Goal: Task Accomplishment & Management: Manage account settings

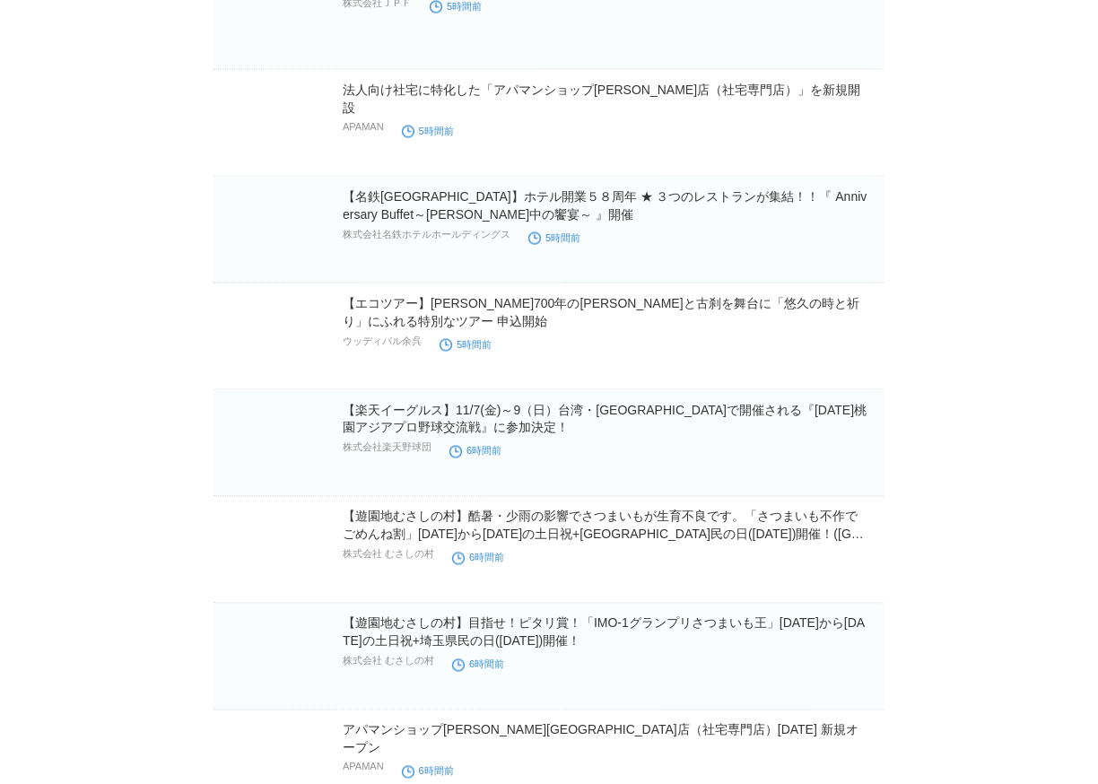
scroll to position [9214, 0]
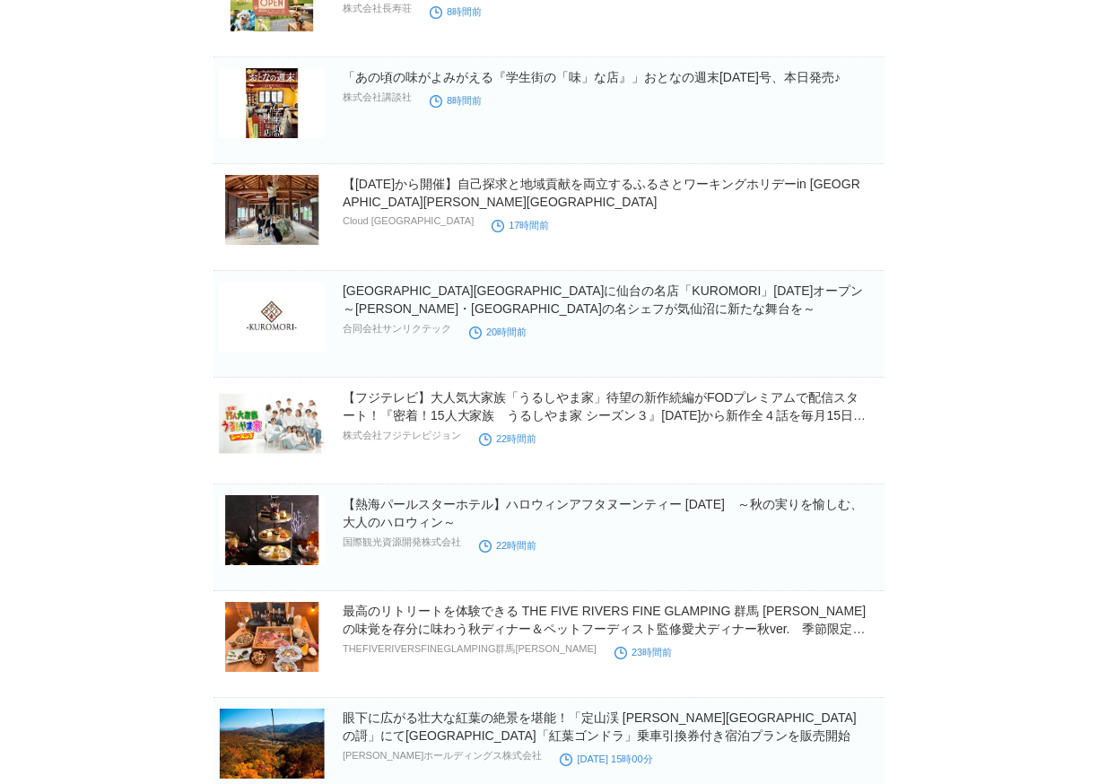
scroll to position [12154, 0]
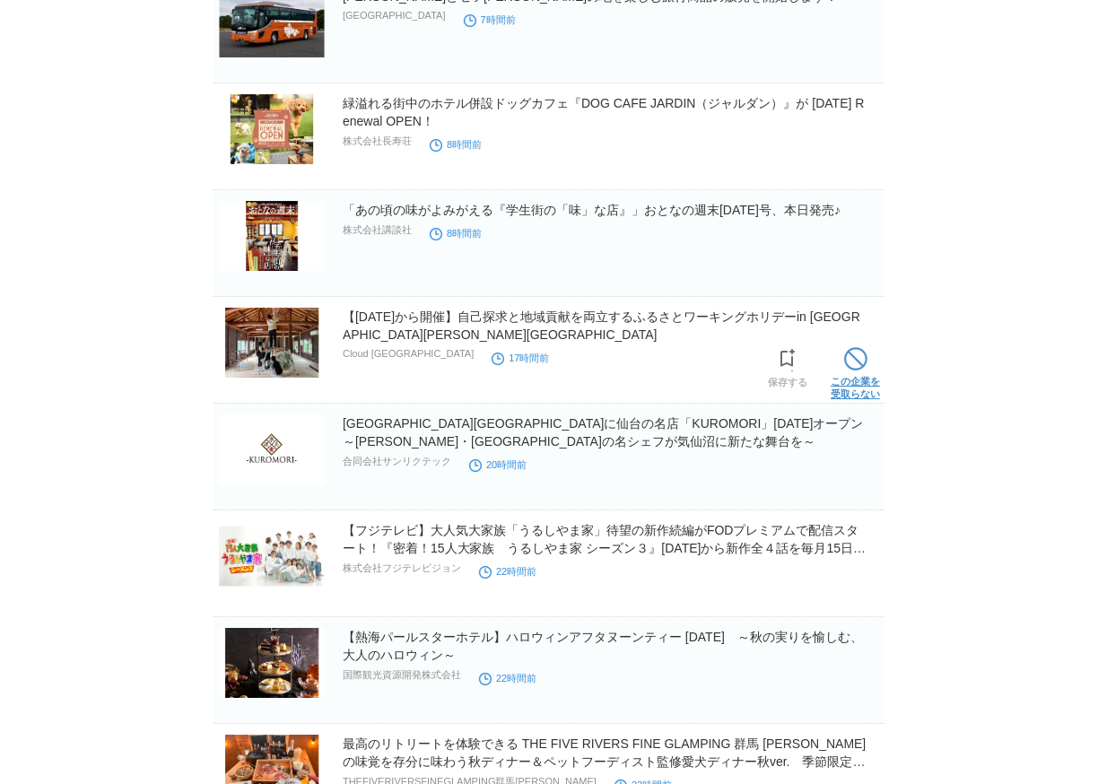
click at [848, 359] on span at bounding box center [855, 358] width 23 height 23
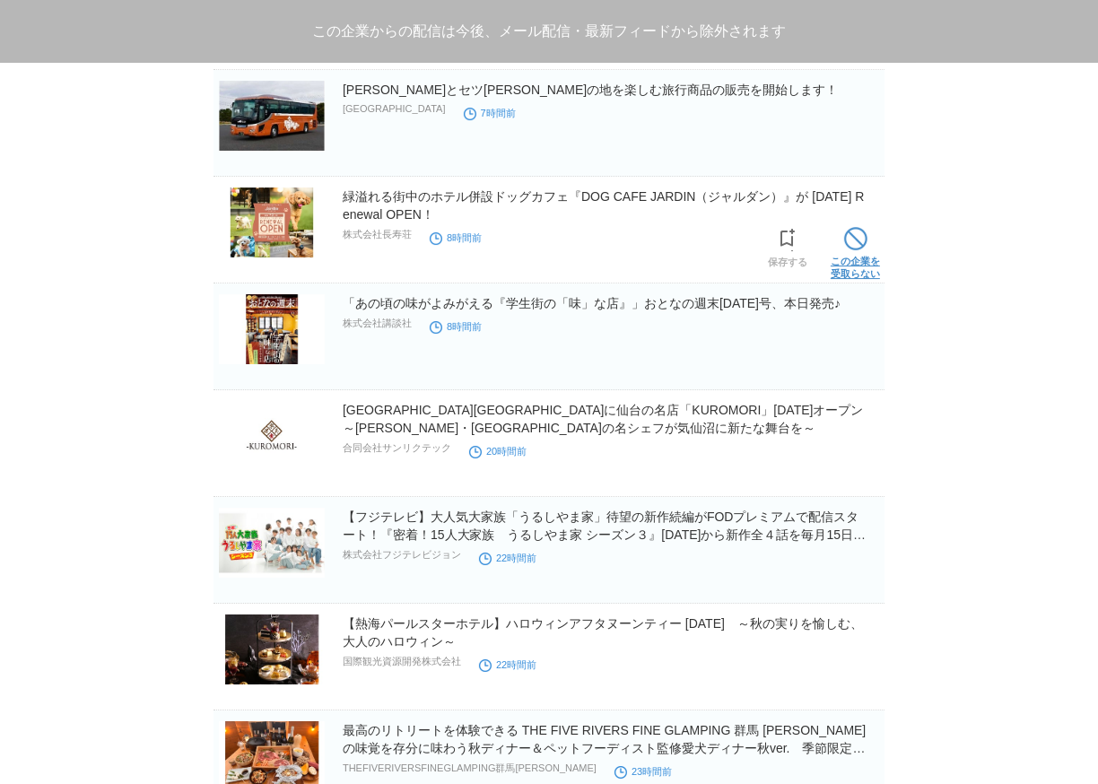
scroll to position [12021, 0]
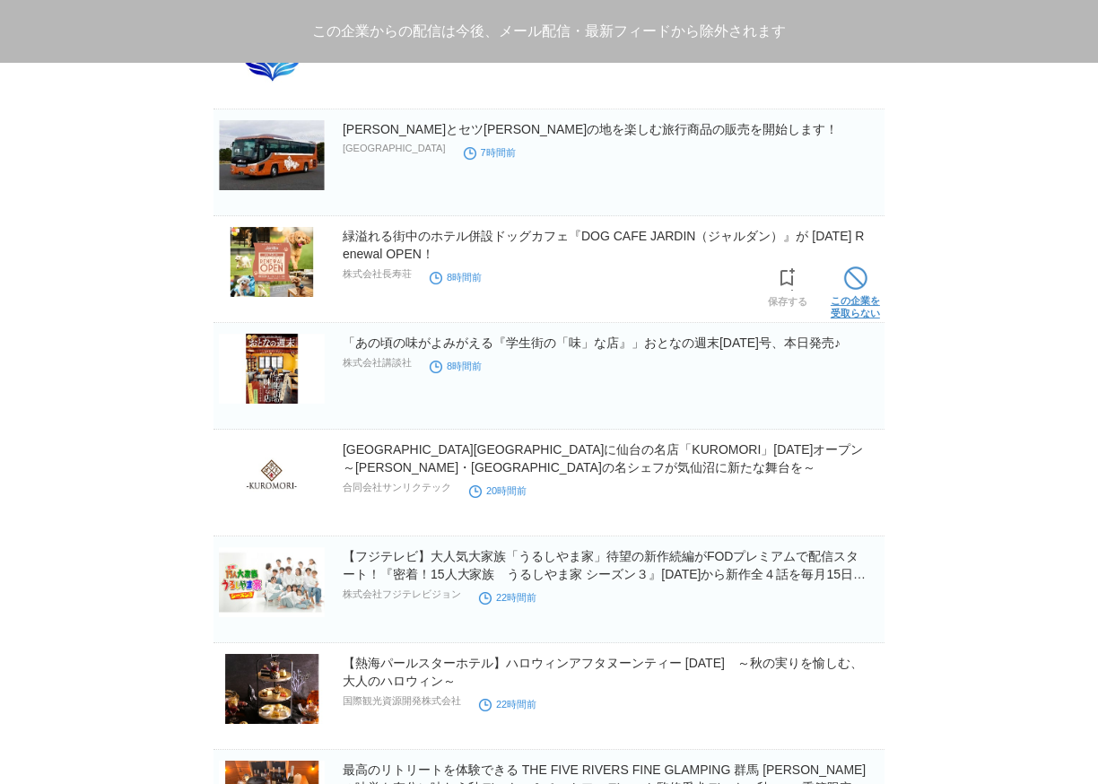
click at [861, 283] on span at bounding box center [855, 277] width 23 height 23
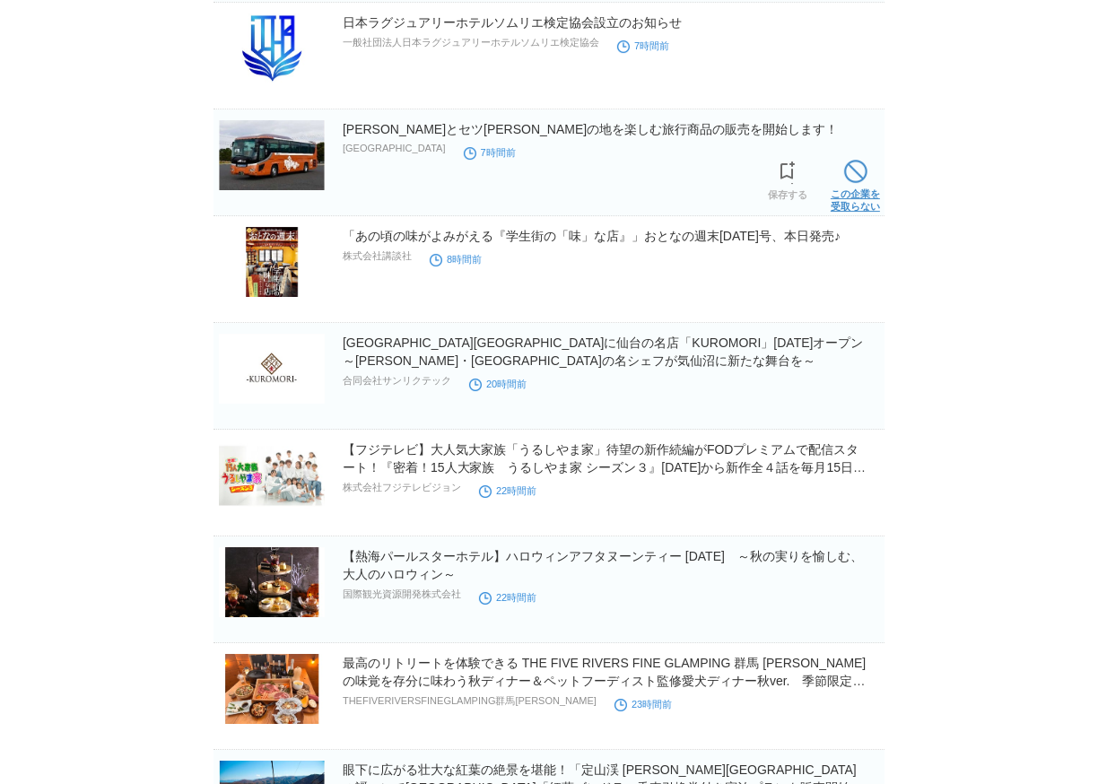
click at [857, 185] on link "この企業を 受取らない" at bounding box center [855, 183] width 49 height 57
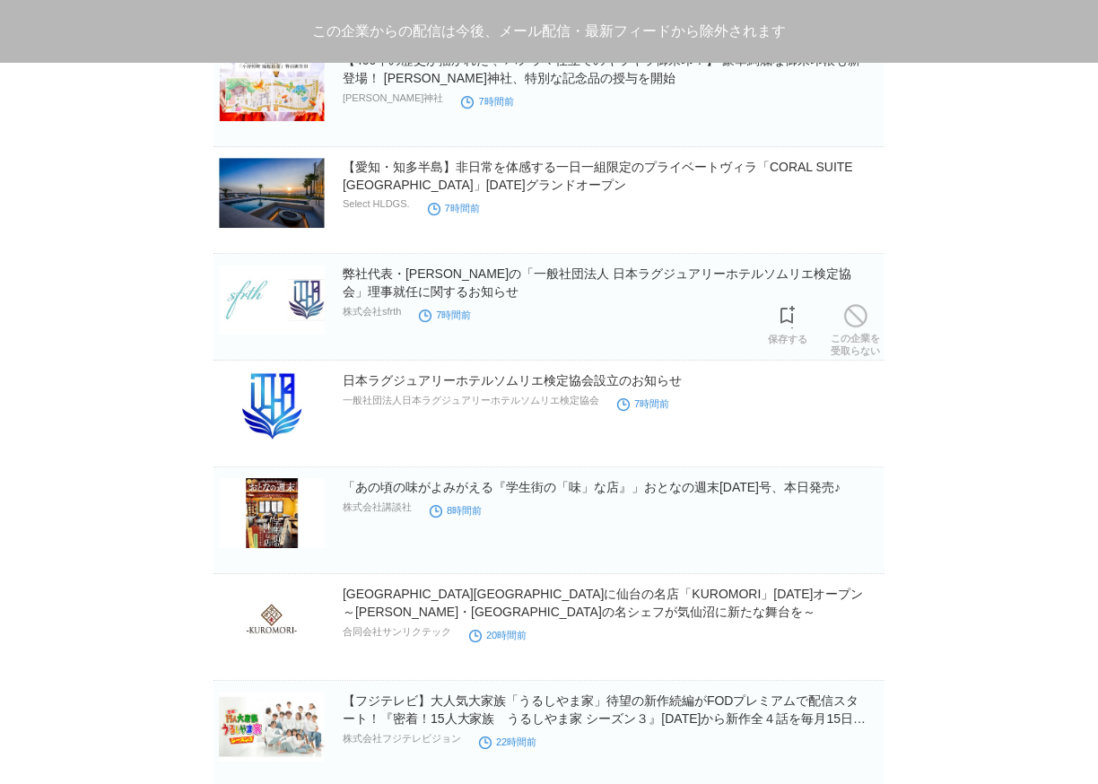
scroll to position [11623, 0]
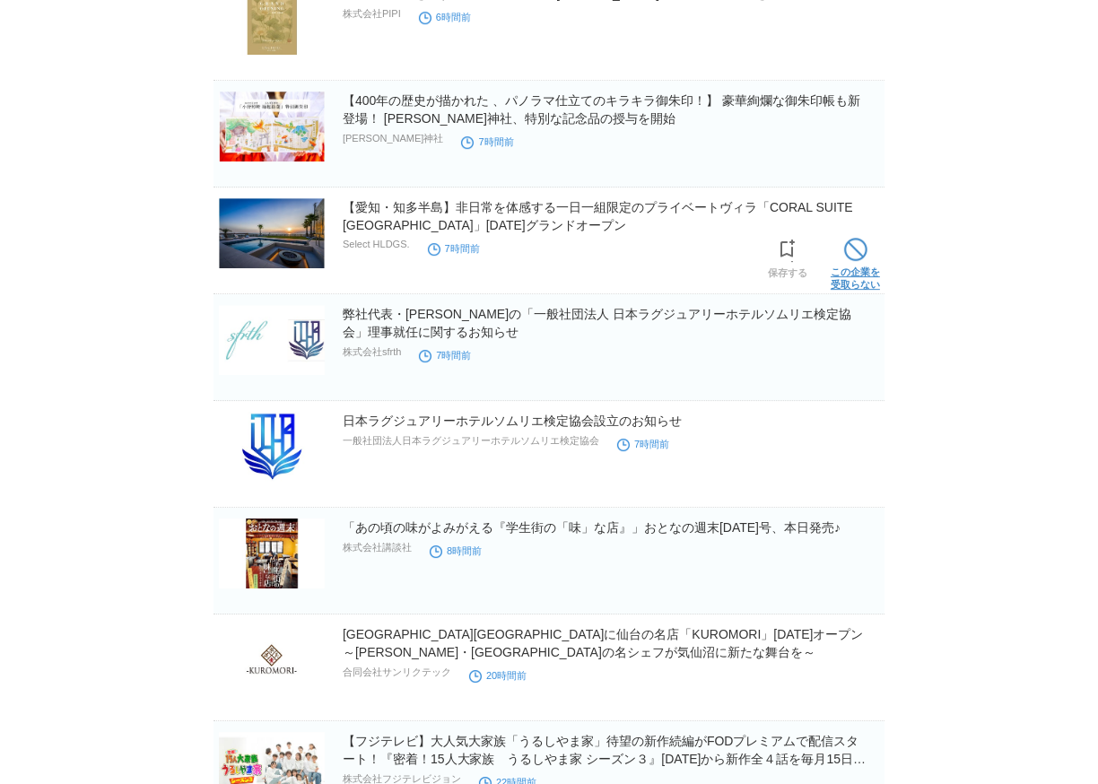
click at [851, 254] on span at bounding box center [855, 249] width 23 height 23
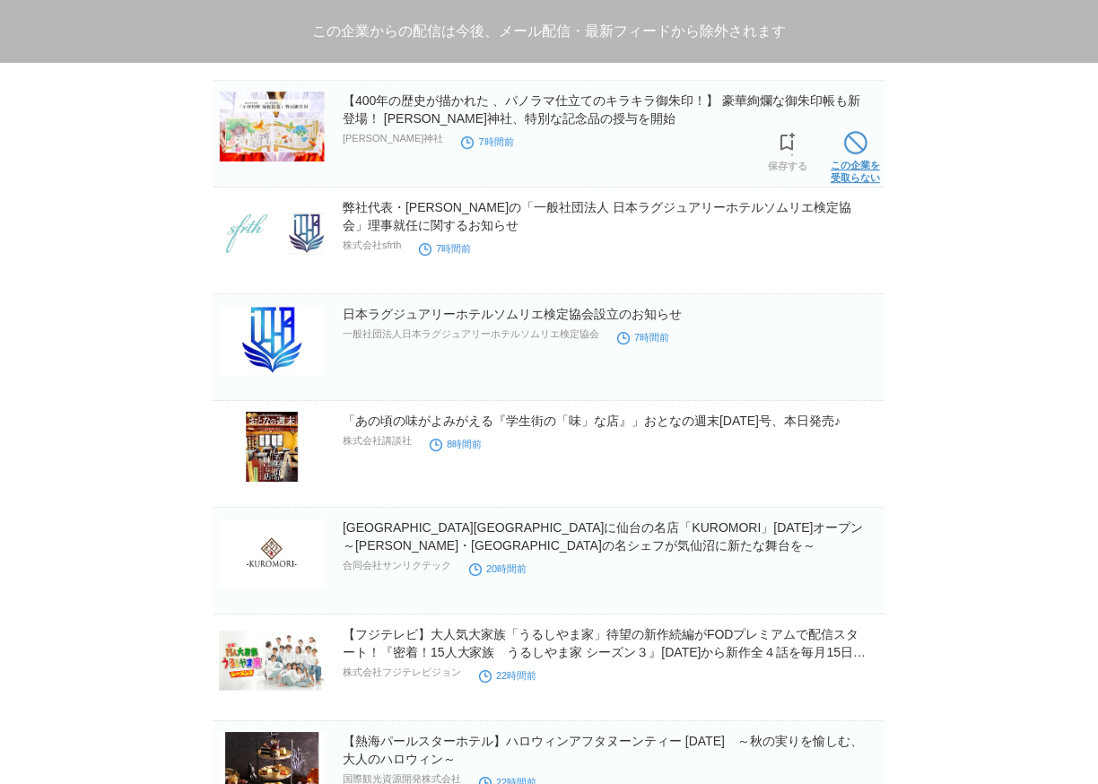
click at [855, 152] on link "この企業を 受取らない" at bounding box center [855, 155] width 49 height 57
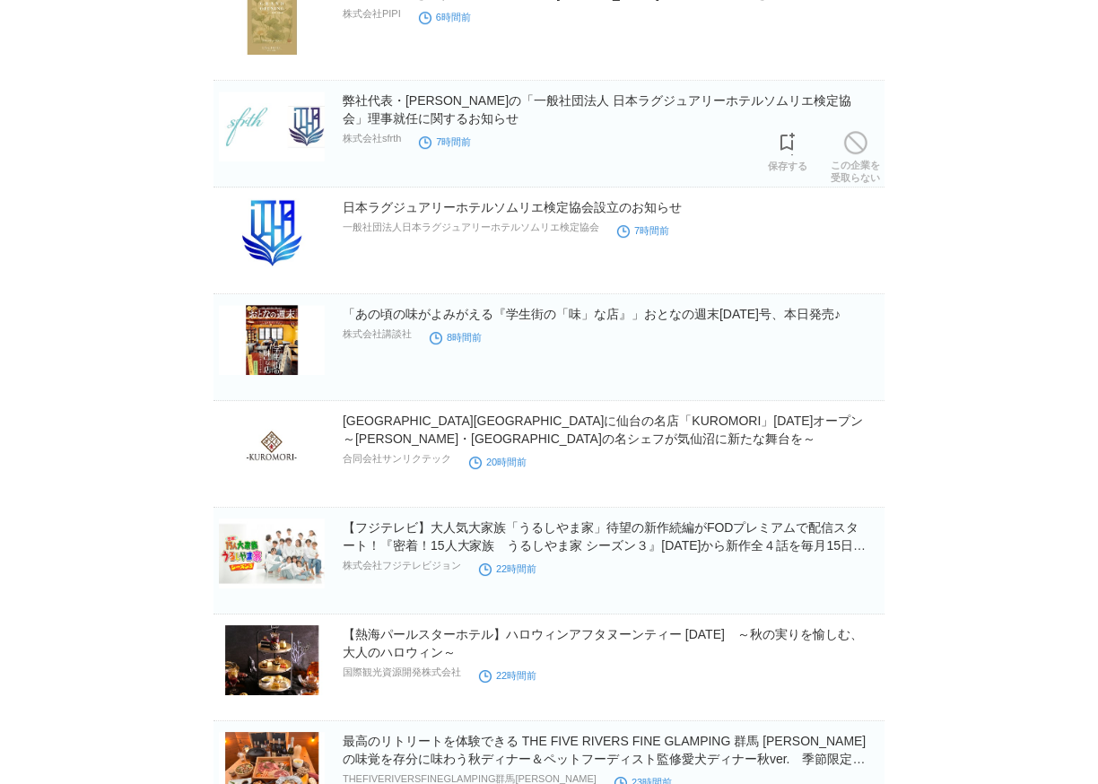
scroll to position [11490, 0]
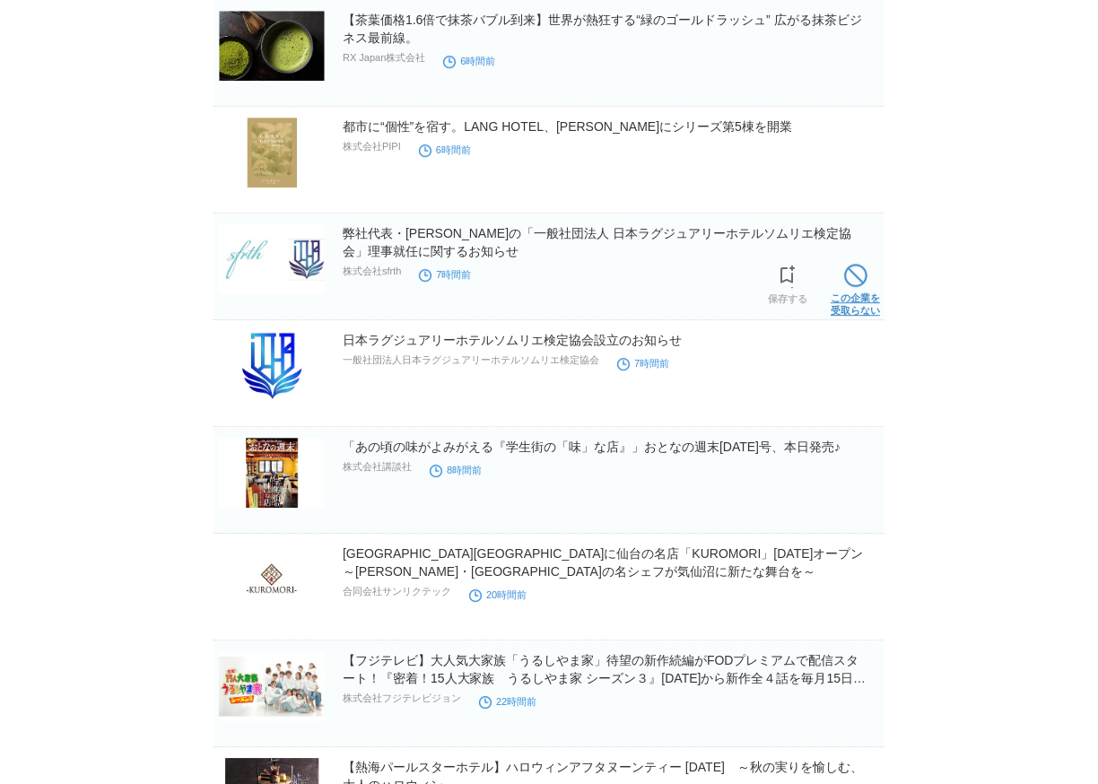
click at [852, 275] on span at bounding box center [855, 275] width 23 height 23
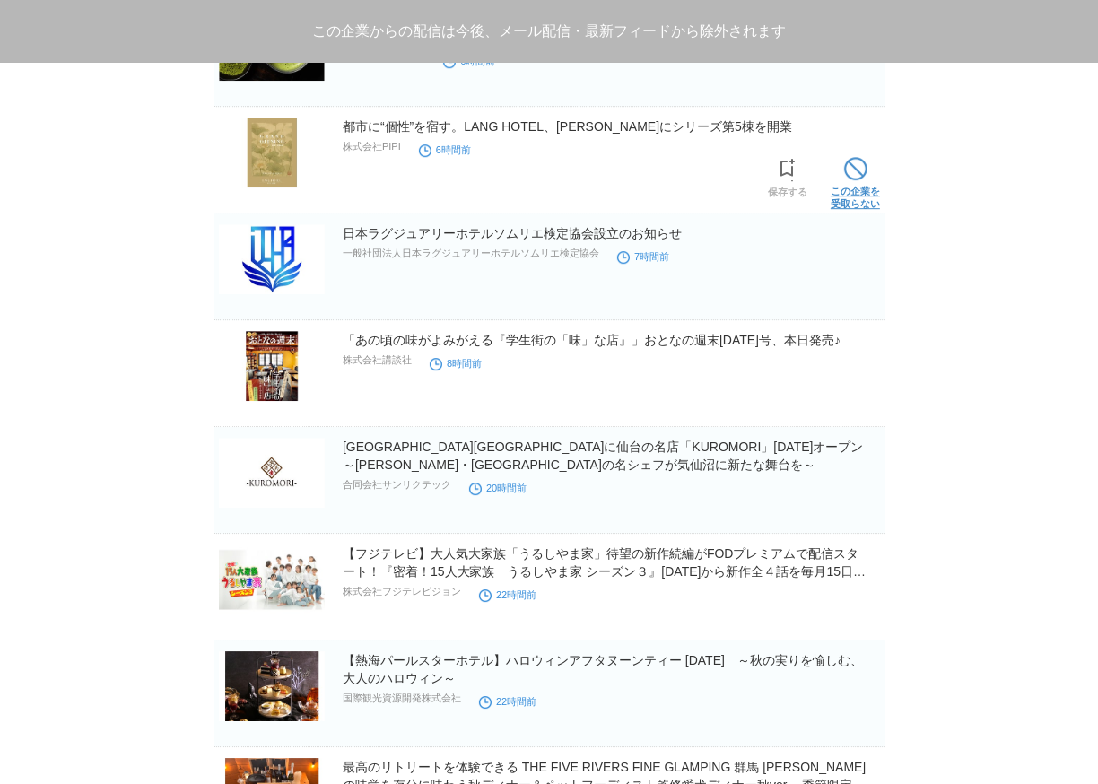
click at [849, 179] on link "この企業を 受取らない" at bounding box center [855, 181] width 49 height 57
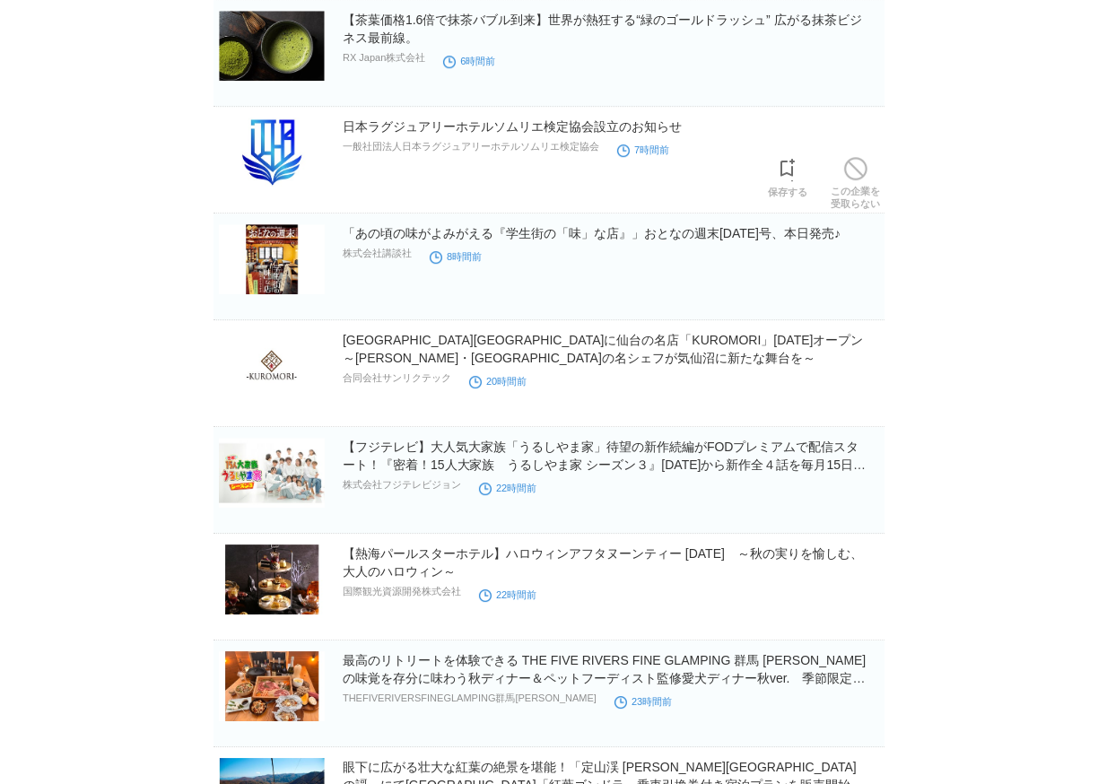
scroll to position [11357, 0]
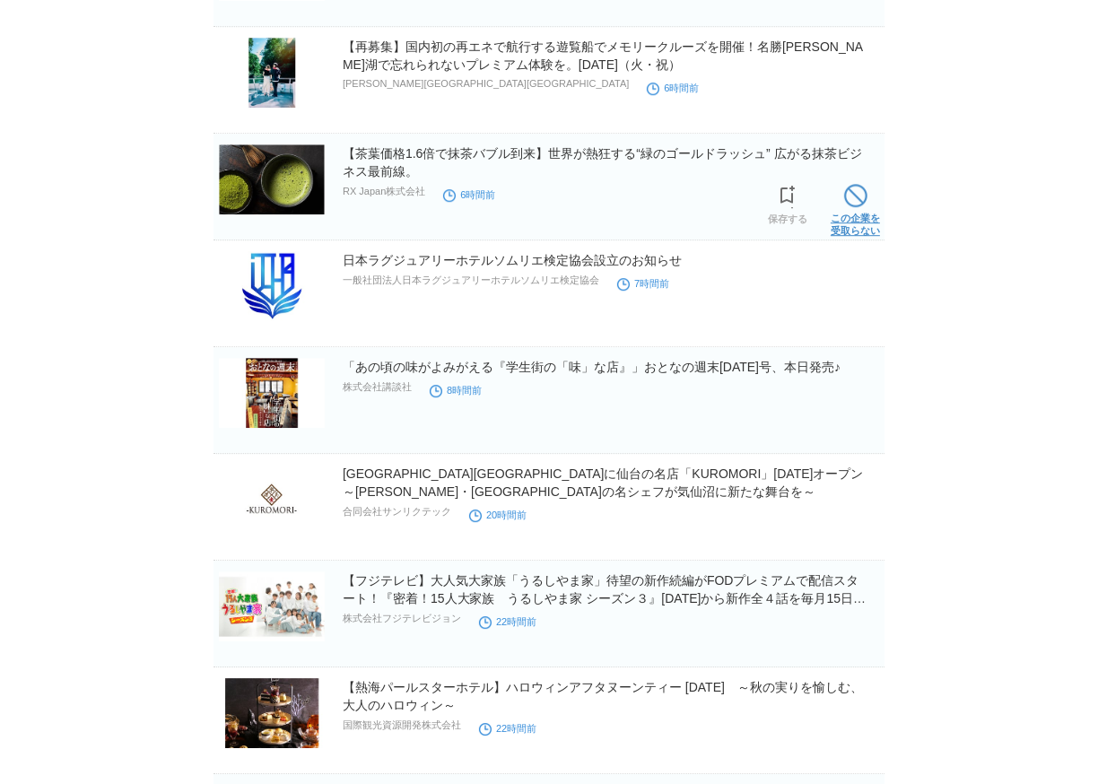
click at [851, 195] on span at bounding box center [855, 195] width 23 height 23
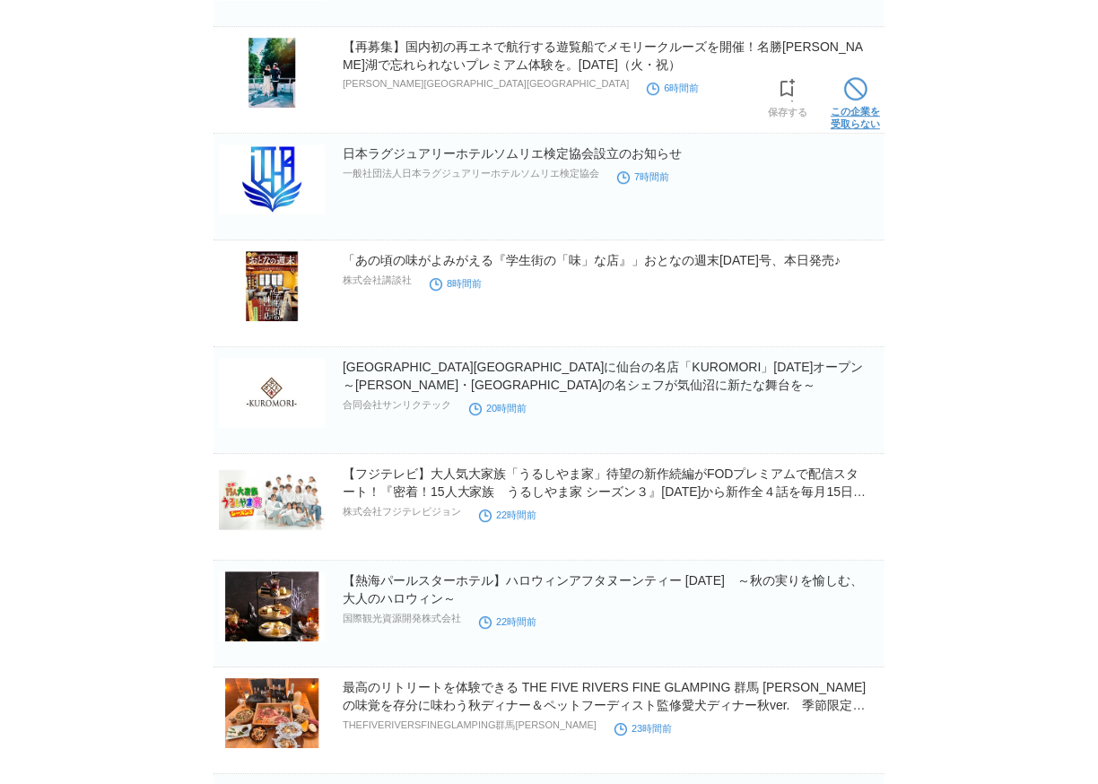
click at [860, 95] on span at bounding box center [855, 88] width 23 height 23
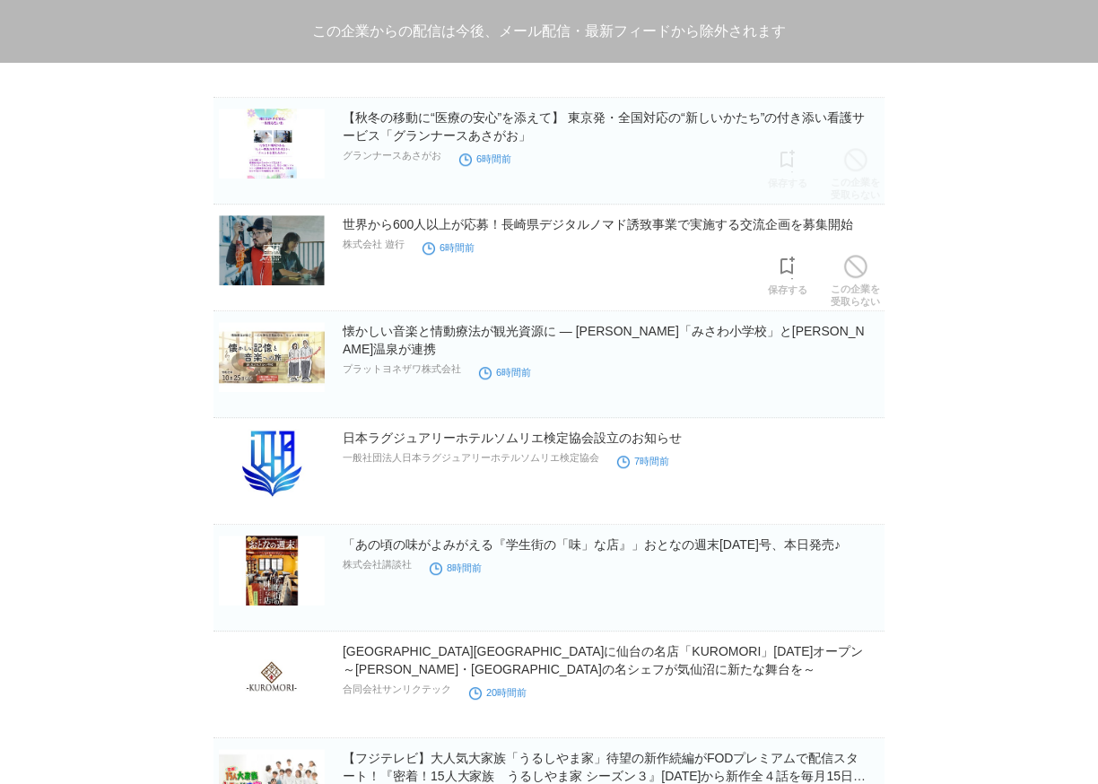
scroll to position [10958, 0]
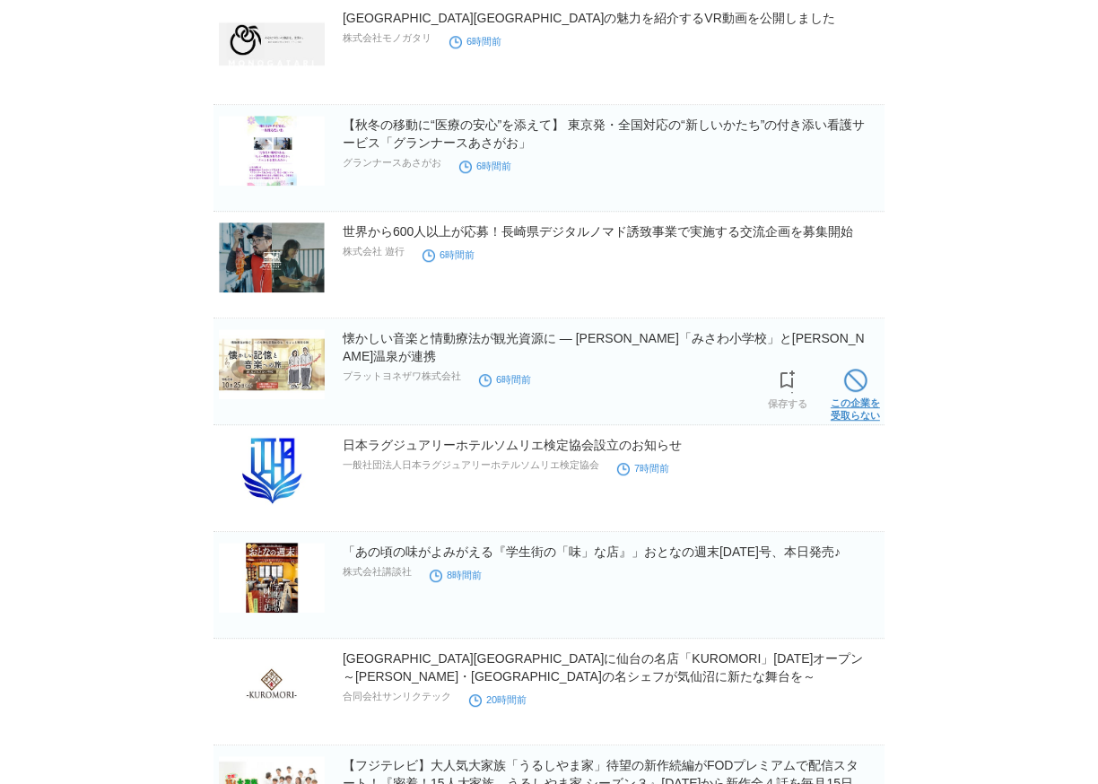
click at [862, 371] on span at bounding box center [855, 380] width 23 height 23
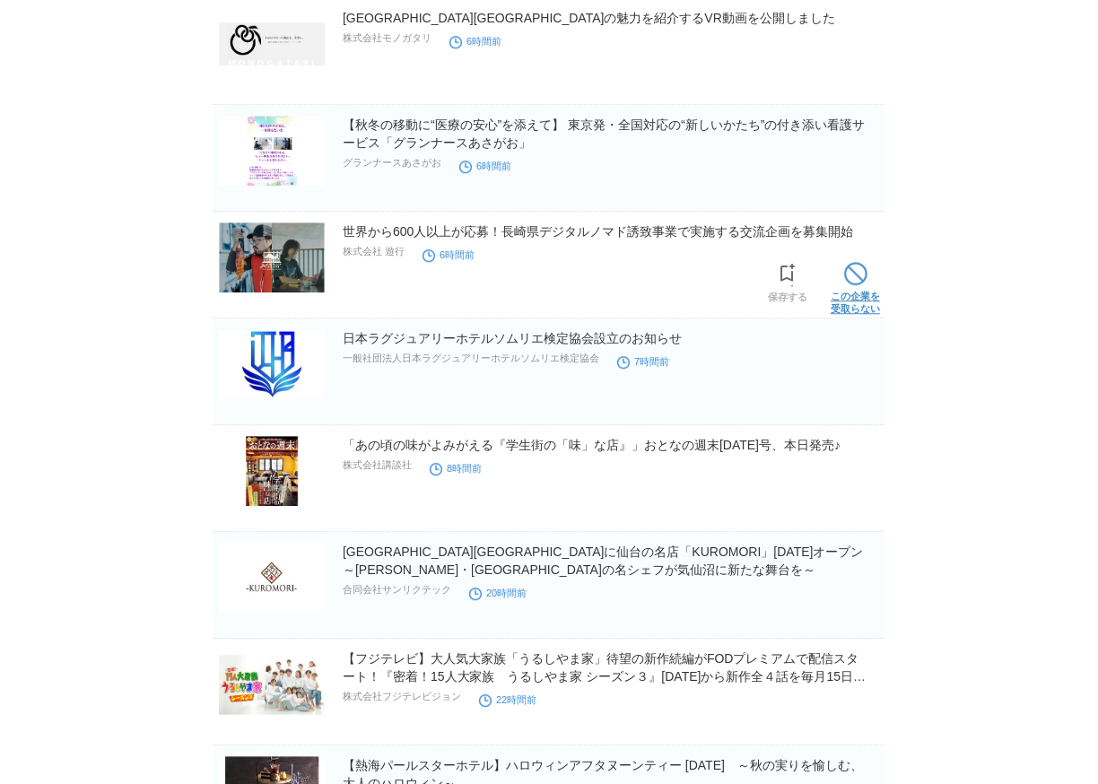
click at [859, 284] on link "この企業を 受取らない" at bounding box center [855, 285] width 49 height 57
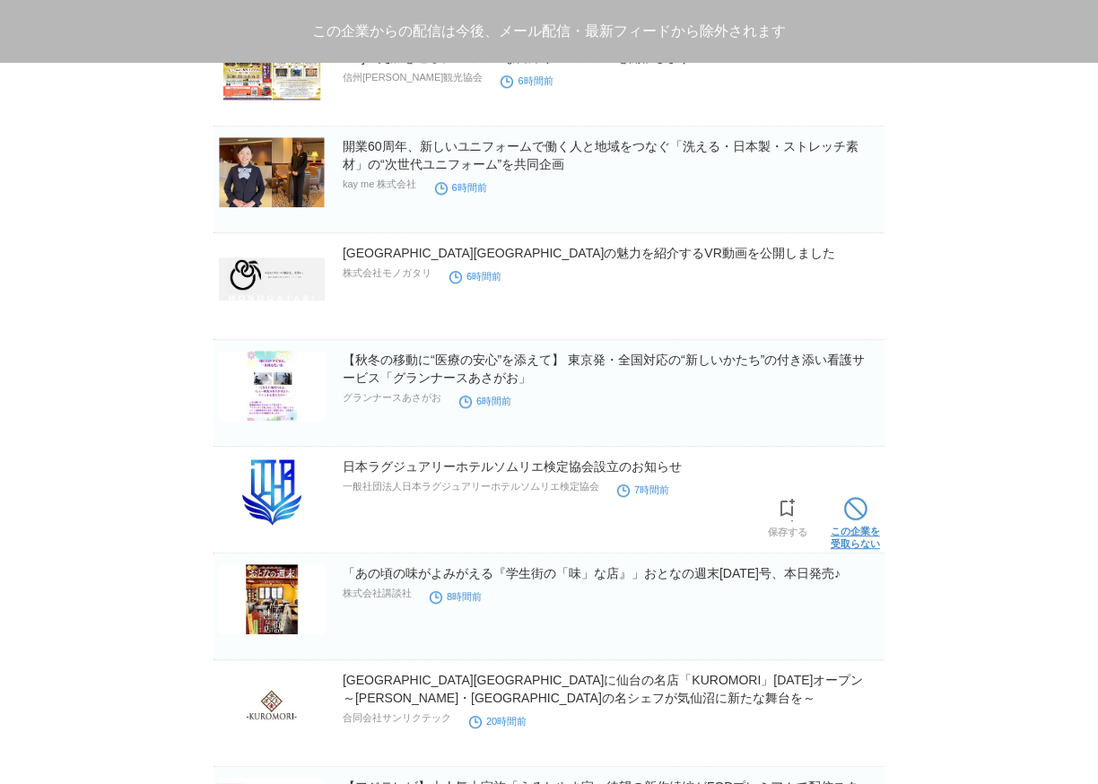
scroll to position [10693, 0]
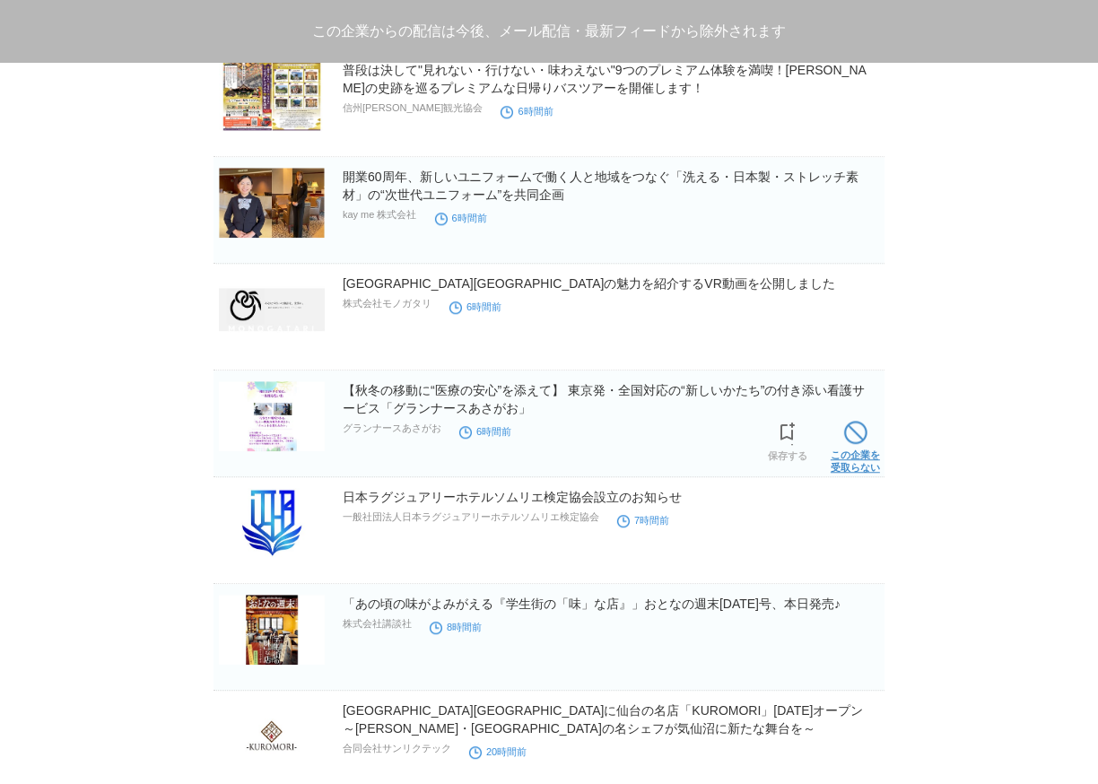
click at [850, 437] on span at bounding box center [855, 432] width 23 height 23
